Goal: Task Accomplishment & Management: Complete application form

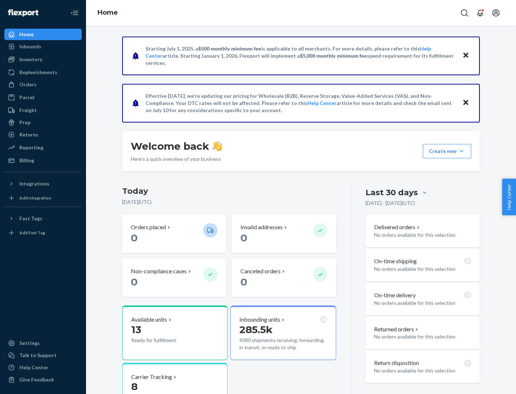
click at [461, 151] on button "Create new Create new inbound Create new order Create new product" at bounding box center [447, 151] width 48 height 14
click at [43, 47] on div "Inbounds" at bounding box center [43, 47] width 76 height 10
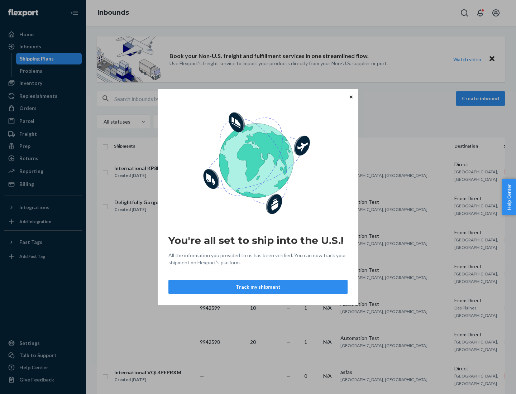
click at [351, 97] on icon "Close" at bounding box center [351, 96] width 3 height 3
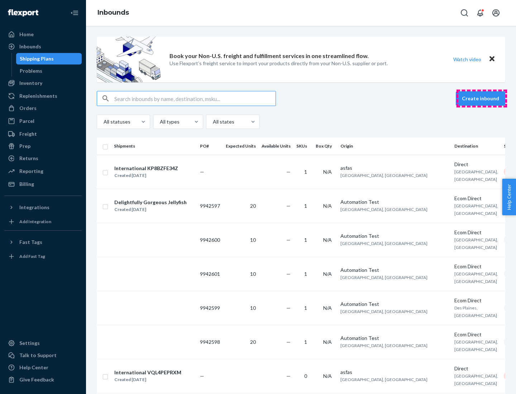
click at [481, 99] on button "Create inbound" at bounding box center [480, 98] width 49 height 14
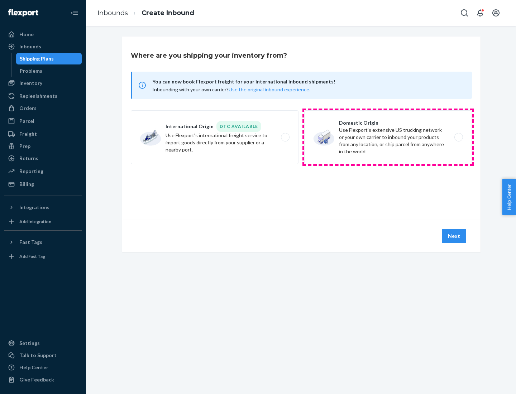
click at [388, 137] on label "Domestic Origin Use Flexport’s extensive US trucking network or your own carrie…" at bounding box center [388, 137] width 168 height 54
click at [458, 137] on input "Domestic Origin Use Flexport’s extensive US trucking network or your own carrie…" at bounding box center [460, 137] width 5 height 5
radio input "true"
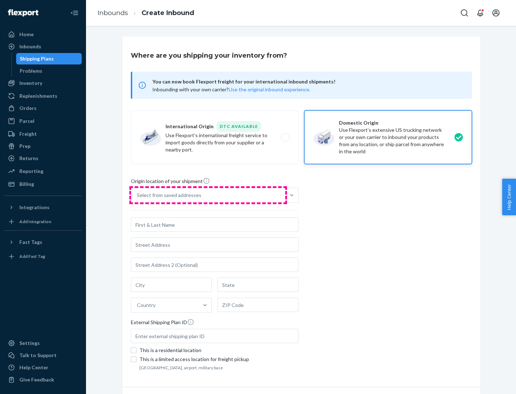
click at [208, 195] on div "Select from saved addresses" at bounding box center [208, 195] width 154 height 14
click at [138, 195] on input "Select from saved addresses" at bounding box center [137, 195] width 1 height 7
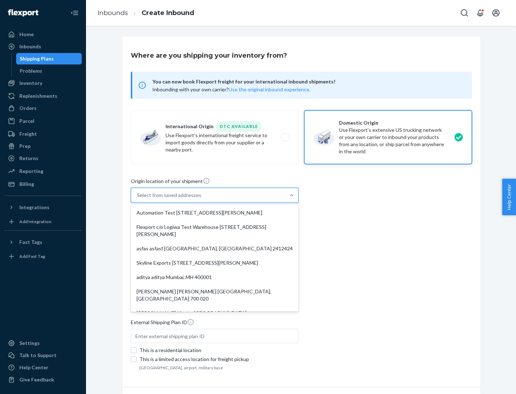
scroll to position [3, 0]
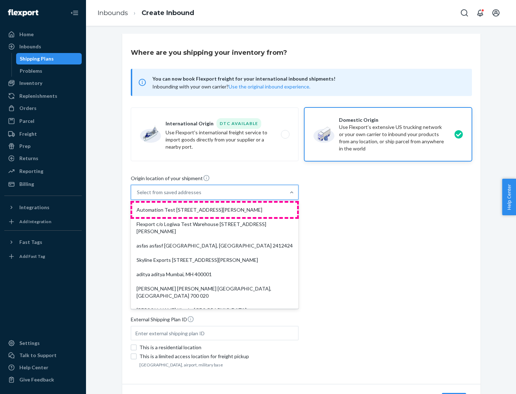
click at [215, 210] on div "Automation Test [STREET_ADDRESS][PERSON_NAME]" at bounding box center [214, 210] width 165 height 14
click at [138, 196] on input "option Automation Test [STREET_ADDRESS][PERSON_NAME]. 9 results available. Use …" at bounding box center [137, 192] width 1 height 7
type input "Automation Test"
type input "9th Floor"
type input "[GEOGRAPHIC_DATA]"
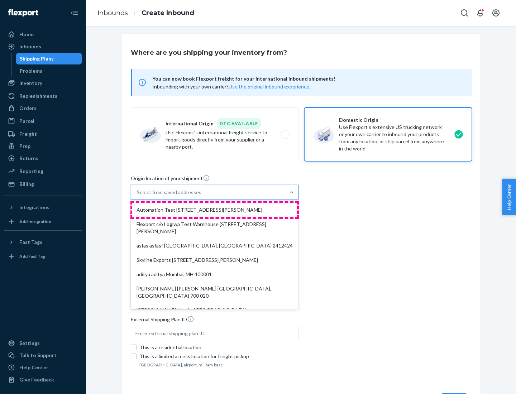
type input "CA"
type input "94104"
type input "[STREET_ADDRESS][PERSON_NAME]"
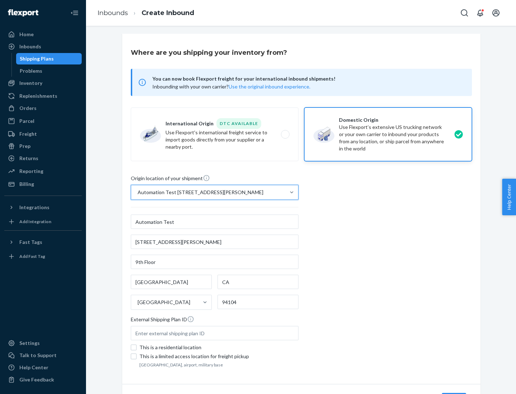
scroll to position [42, 0]
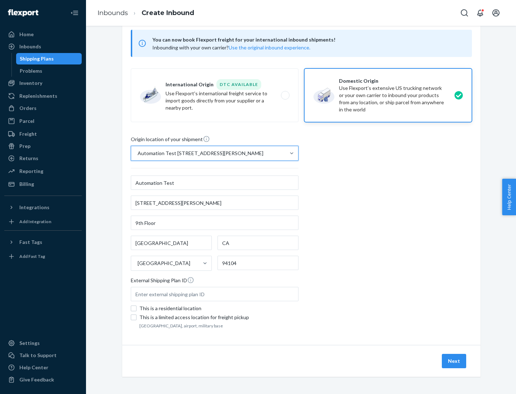
click at [454, 361] on button "Next" at bounding box center [454, 361] width 24 height 14
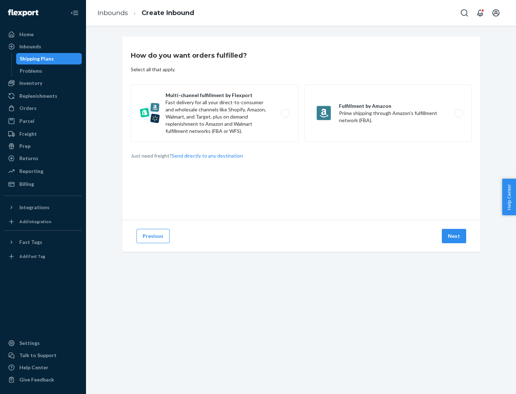
click at [215, 113] on label "Multi-channel fulfillment by Flexport Fast delivery for all your direct-to-cons…" at bounding box center [215, 113] width 168 height 57
click at [285, 113] on input "Multi-channel fulfillment by Flexport Fast delivery for all your direct-to-cons…" at bounding box center [287, 113] width 5 height 5
radio input "true"
click at [454, 236] on button "Next" at bounding box center [454, 236] width 24 height 14
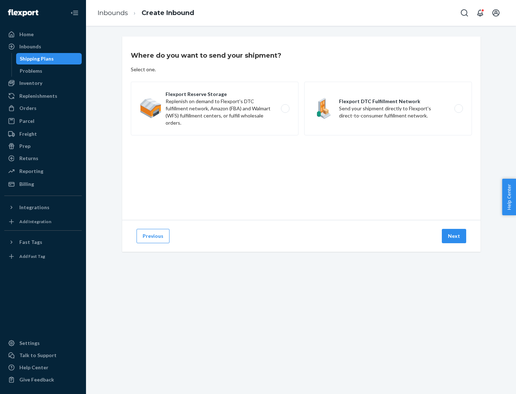
click at [215, 109] on label "Flexport Reserve Storage Replenish on demand to Flexport's DTC fulfillment netw…" at bounding box center [215, 109] width 168 height 54
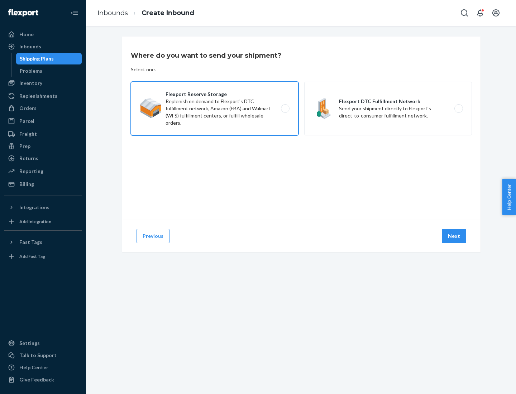
click at [285, 109] on input "Flexport Reserve Storage Replenish on demand to Flexport's DTC fulfillment netw…" at bounding box center [287, 108] width 5 height 5
radio input "true"
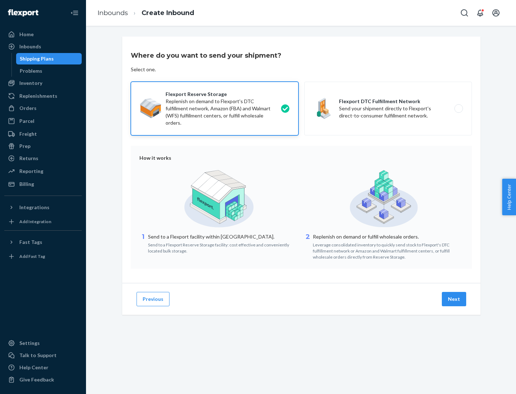
click at [454, 299] on button "Next" at bounding box center [454, 299] width 24 height 14
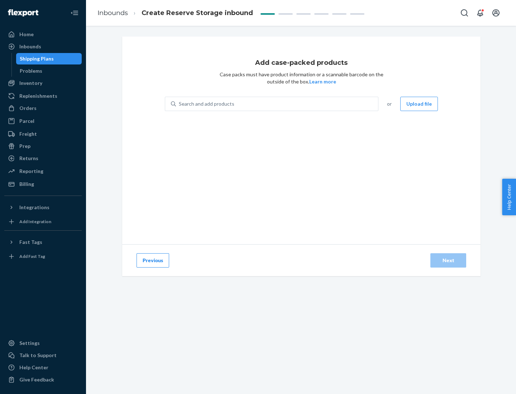
click at [277, 104] on div "Search and add products" at bounding box center [277, 103] width 202 height 13
click at [179, 104] on input "Search and add products" at bounding box center [179, 103] width 1 height 7
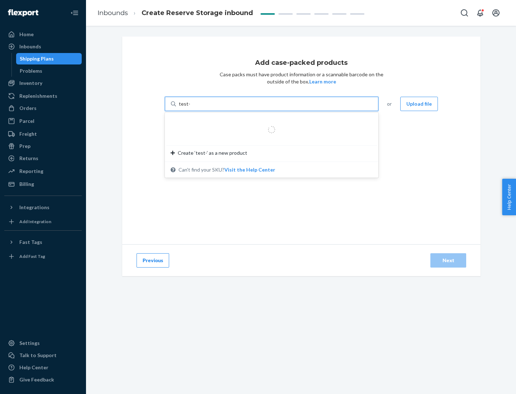
type input "test-syn"
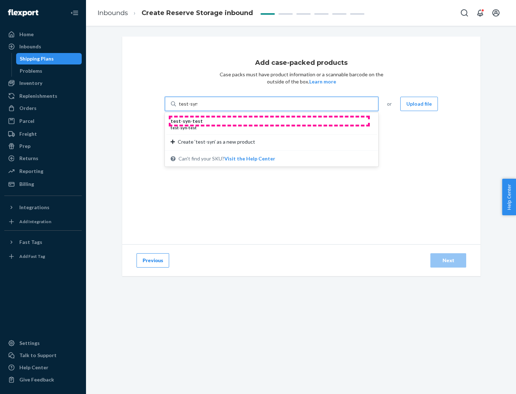
click at [269, 121] on div "test - syn - test" at bounding box center [269, 120] width 196 height 7
click at [197, 107] on input "test-syn" at bounding box center [188, 103] width 19 height 7
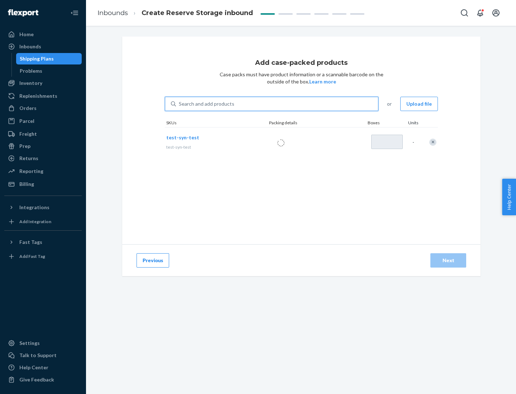
type input "1"
click at [448, 260] on div "Next" at bounding box center [448, 260] width 24 height 7
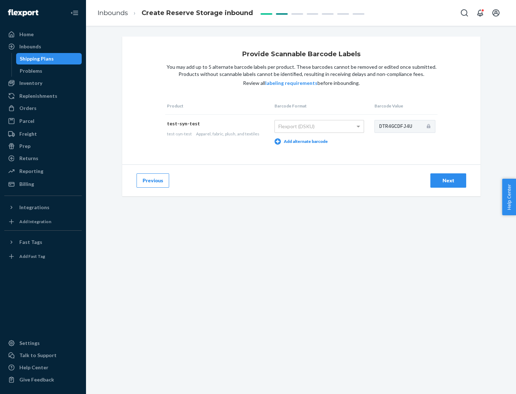
click at [448, 180] on div "Next" at bounding box center [448, 180] width 24 height 7
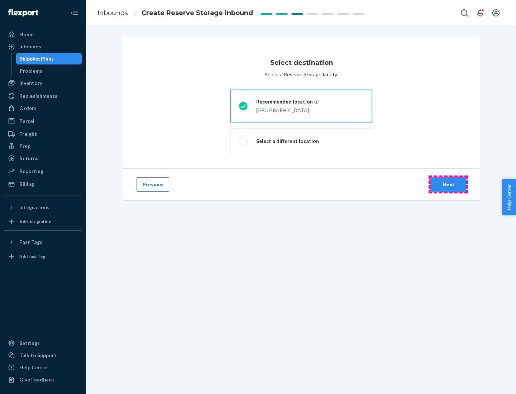
click at [448, 184] on div "Next" at bounding box center [448, 184] width 24 height 7
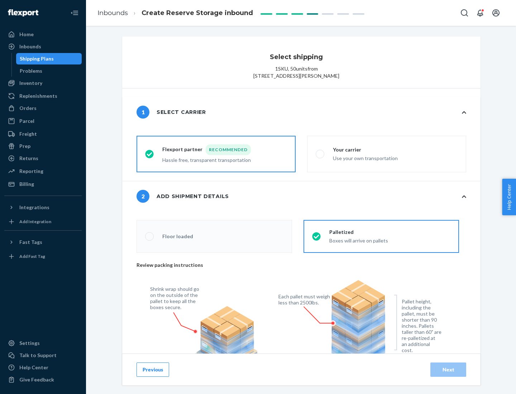
radio input "false"
type input "1"
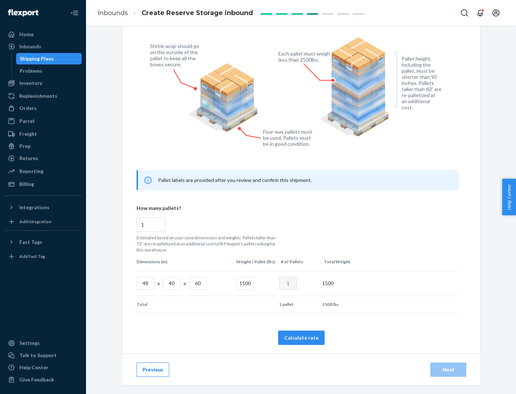
click at [301, 337] on button "Calculate rate" at bounding box center [301, 338] width 47 height 14
radio input "false"
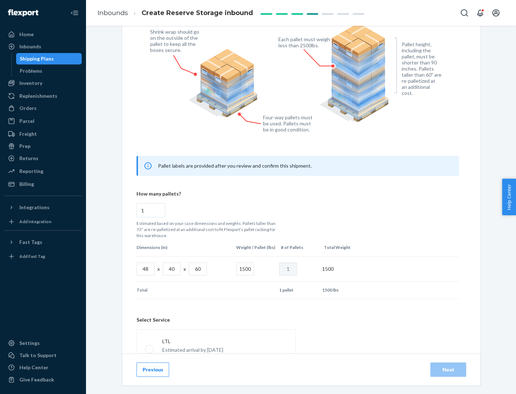
scroll to position [317, 0]
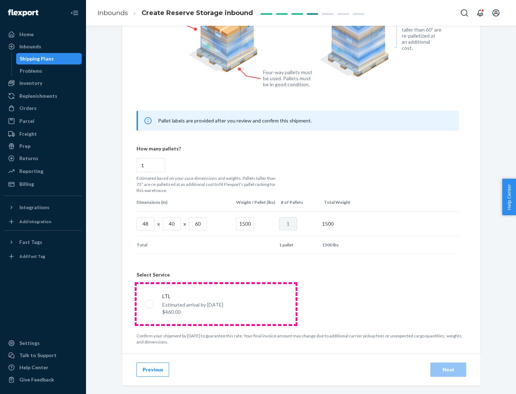
click at [216, 304] on p "Estimated arrival by [DATE]" at bounding box center [192, 304] width 61 height 7
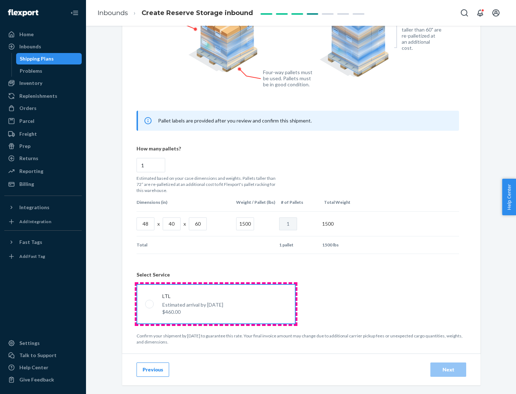
click at [150, 304] on input "LTL Estimated arrival by [DATE] $460.00" at bounding box center [147, 304] width 5 height 5
radio input "true"
radio input "false"
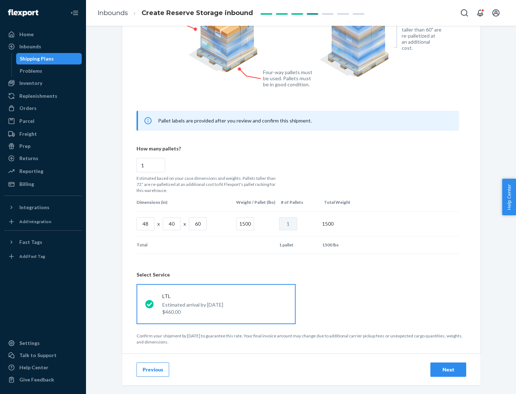
click at [448, 369] on div "Next" at bounding box center [448, 369] width 24 height 7
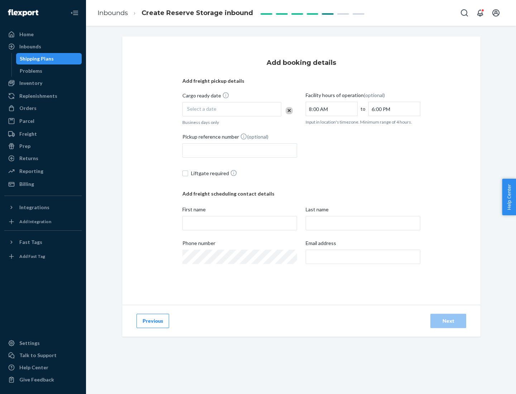
click at [232, 109] on div "Select a date" at bounding box center [231, 109] width 99 height 14
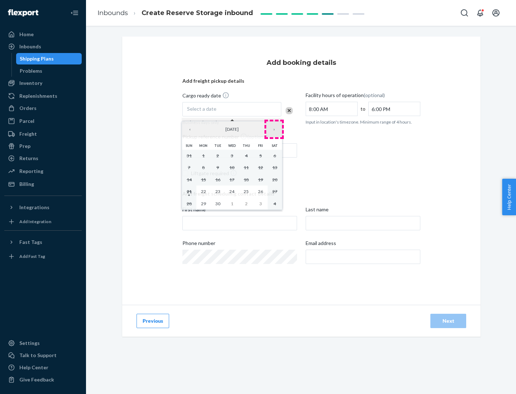
click at [274, 129] on button "›" at bounding box center [274, 129] width 16 height 16
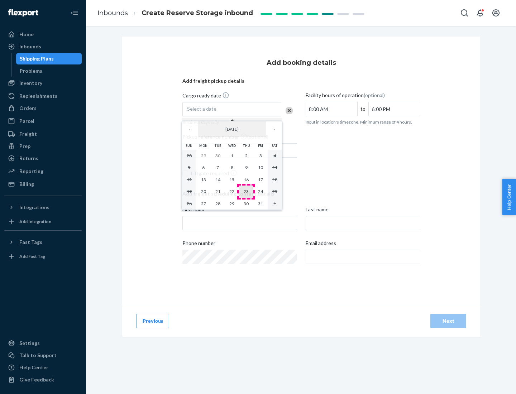
click at [246, 191] on abbr "23" at bounding box center [246, 191] width 5 height 5
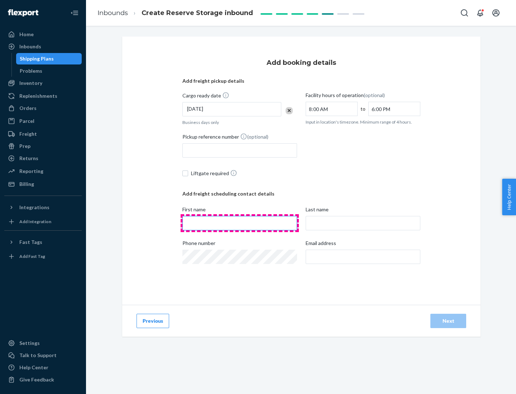
click at [240, 223] on input "First name" at bounding box center [239, 223] width 115 height 14
type input "[PERSON_NAME]"
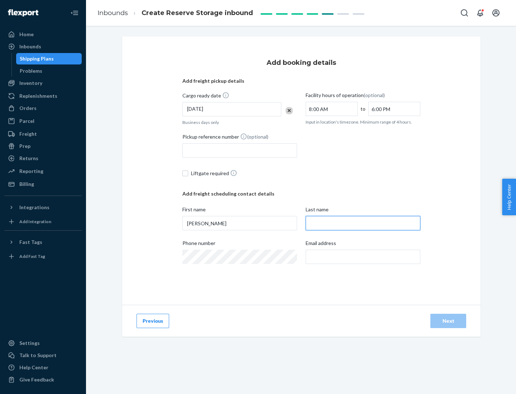
click at [363, 223] on input "Last name" at bounding box center [363, 223] width 115 height 14
type input "Doe"
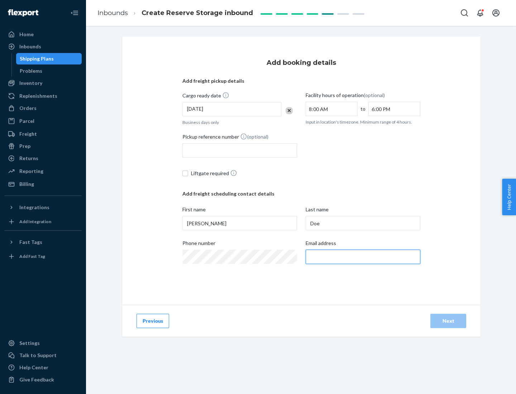
click at [363, 257] on input "Email address" at bounding box center [363, 257] width 115 height 14
type input "[EMAIL_ADDRESS][DOMAIN_NAME]"
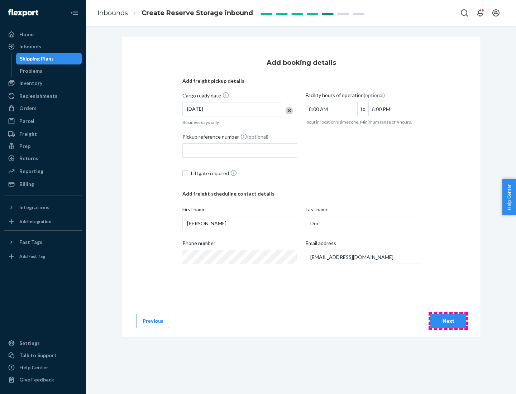
click at [448, 321] on div "Next" at bounding box center [448, 320] width 24 height 7
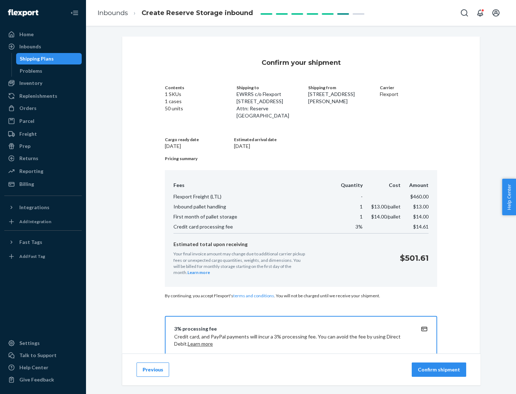
scroll to position [103, 0]
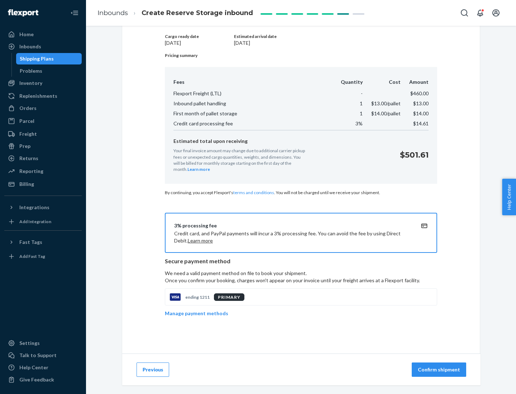
click at [440, 370] on p "Confirm shipment" at bounding box center [439, 369] width 42 height 7
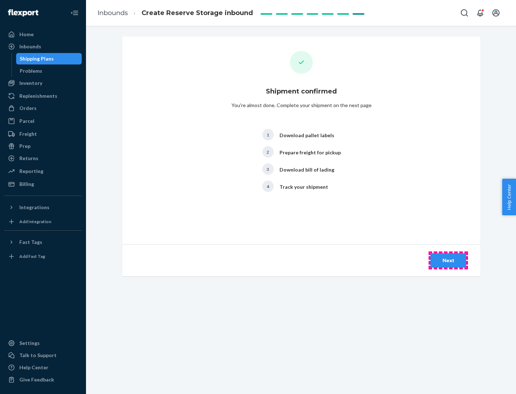
click at [448, 260] on div "Next" at bounding box center [448, 260] width 24 height 7
